Goal: Task Accomplishment & Management: Use online tool/utility

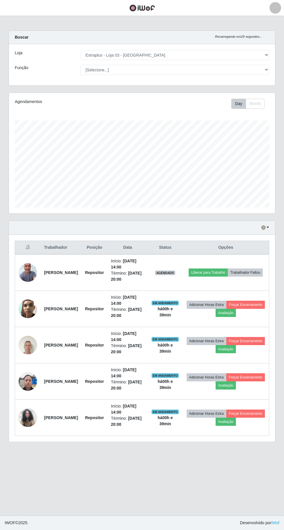
select select "468"
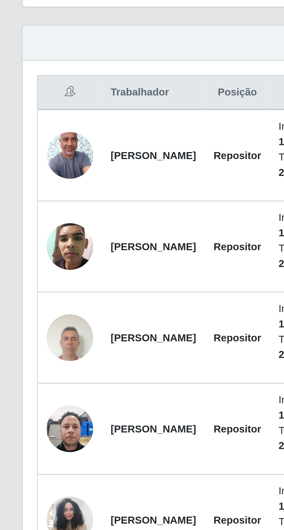
scroll to position [120, 266]
click at [24, 272] on img at bounding box center [28, 272] width 19 height 41
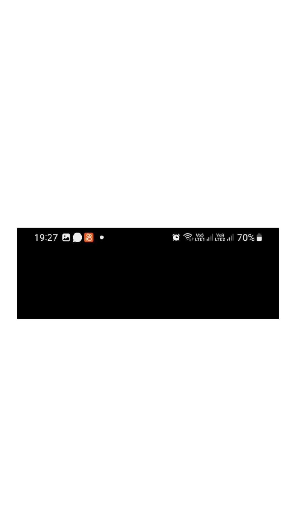
scroll to position [40, 0]
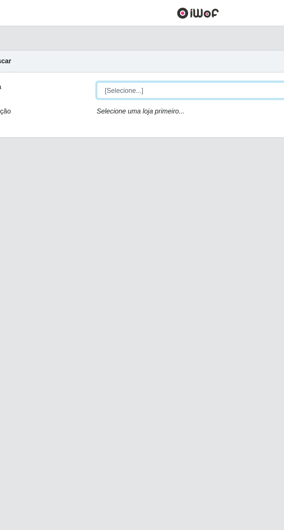
click at [95, 50] on select "[Selecione...] Extraplus - [GEOGRAPHIC_DATA] 03 - [GEOGRAPHIC_DATA]" at bounding box center [175, 55] width 189 height 10
select select "468"
click at [81, 50] on select "[Selecione...] Extraplus - [GEOGRAPHIC_DATA] 03 - [GEOGRAPHIC_DATA]" at bounding box center [175, 55] width 189 height 10
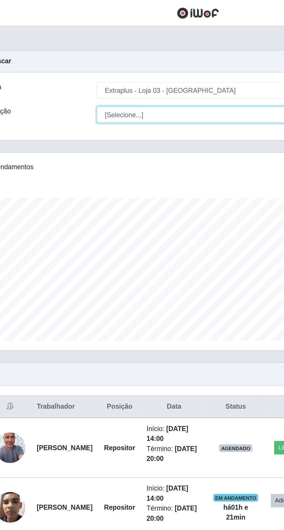
click at [95, 69] on select "[Selecione...] Repositor Repositor + Repositor ++" at bounding box center [175, 70] width 189 height 10
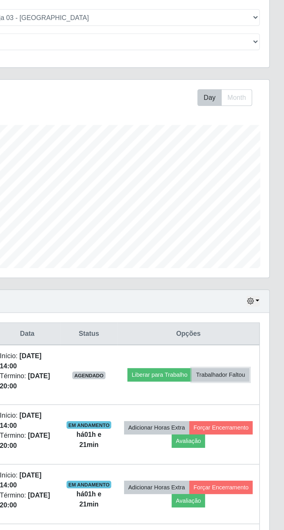
click at [239, 277] on button "Trabalhador Faltou" at bounding box center [245, 272] width 35 height 8
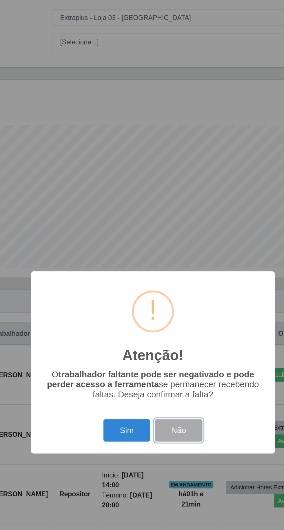
click at [159, 313] on button "Não" at bounding box center [157, 306] width 29 height 14
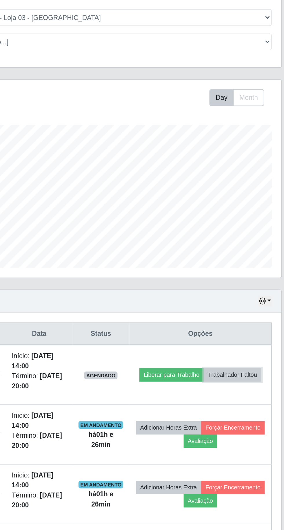
click at [237, 275] on button "Trabalhador Faltou" at bounding box center [245, 272] width 35 height 8
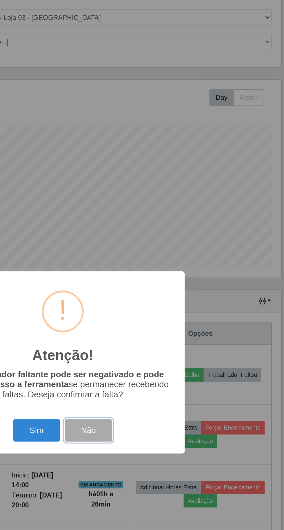
click at [159, 308] on button "Não" at bounding box center [157, 306] width 29 height 14
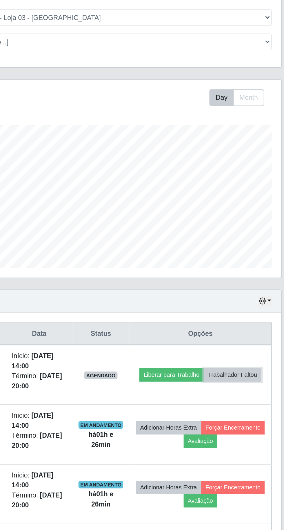
click at [237, 276] on button "Trabalhador Faltou" at bounding box center [245, 272] width 35 height 8
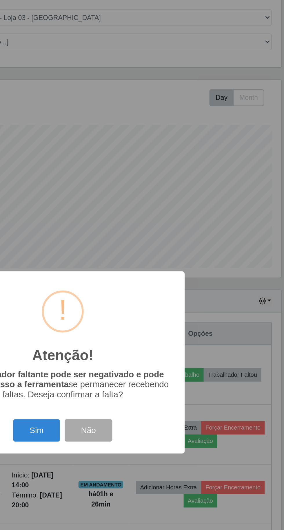
click at [132, 307] on button "Sim" at bounding box center [126, 306] width 28 height 14
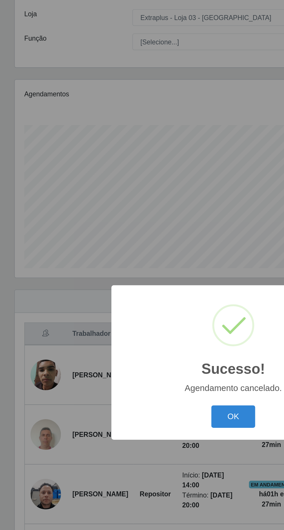
click at [143, 294] on button "OK" at bounding box center [142, 298] width 27 height 14
